Goal: Task Accomplishment & Management: Complete application form

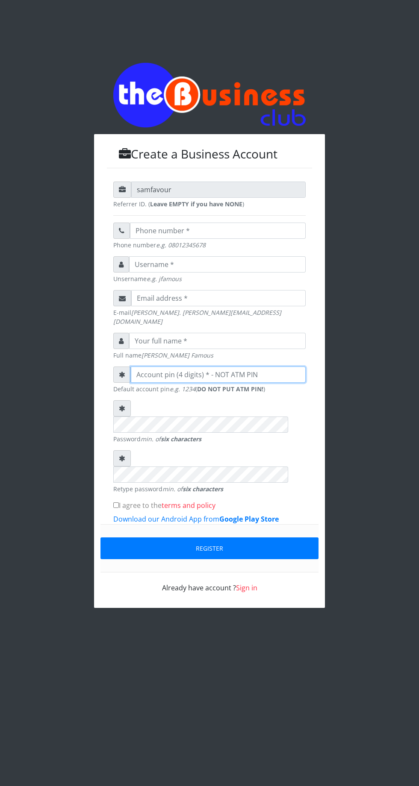
click at [197, 367] on input "number" at bounding box center [218, 374] width 175 height 16
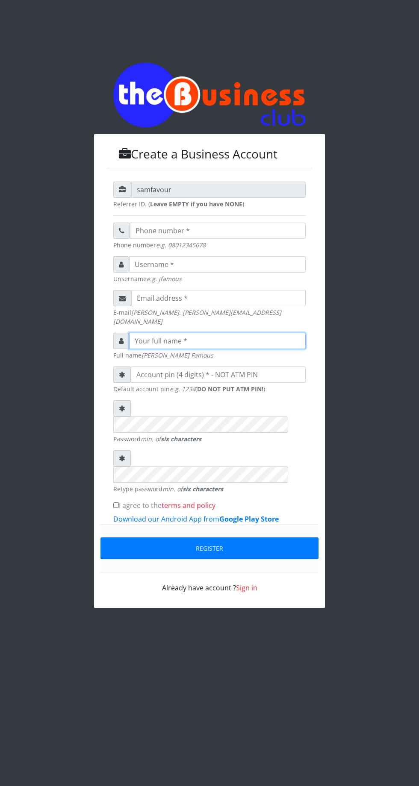
click at [238, 340] on input "text" at bounding box center [217, 341] width 176 height 16
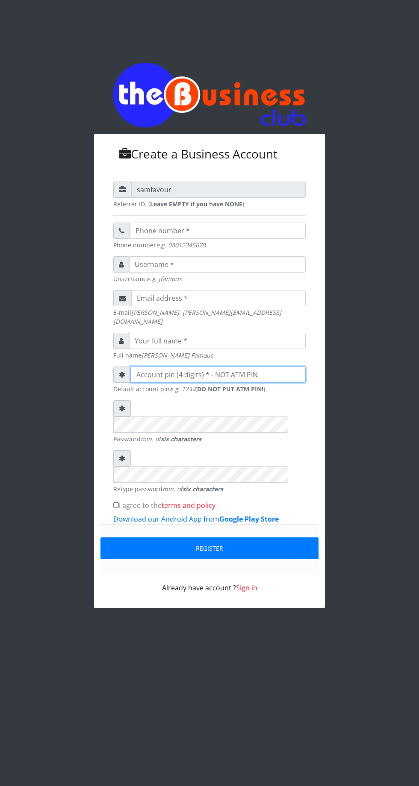
click at [207, 366] on input "number" at bounding box center [218, 374] width 175 height 16
